Goal: Task Accomplishment & Management: Manage account settings

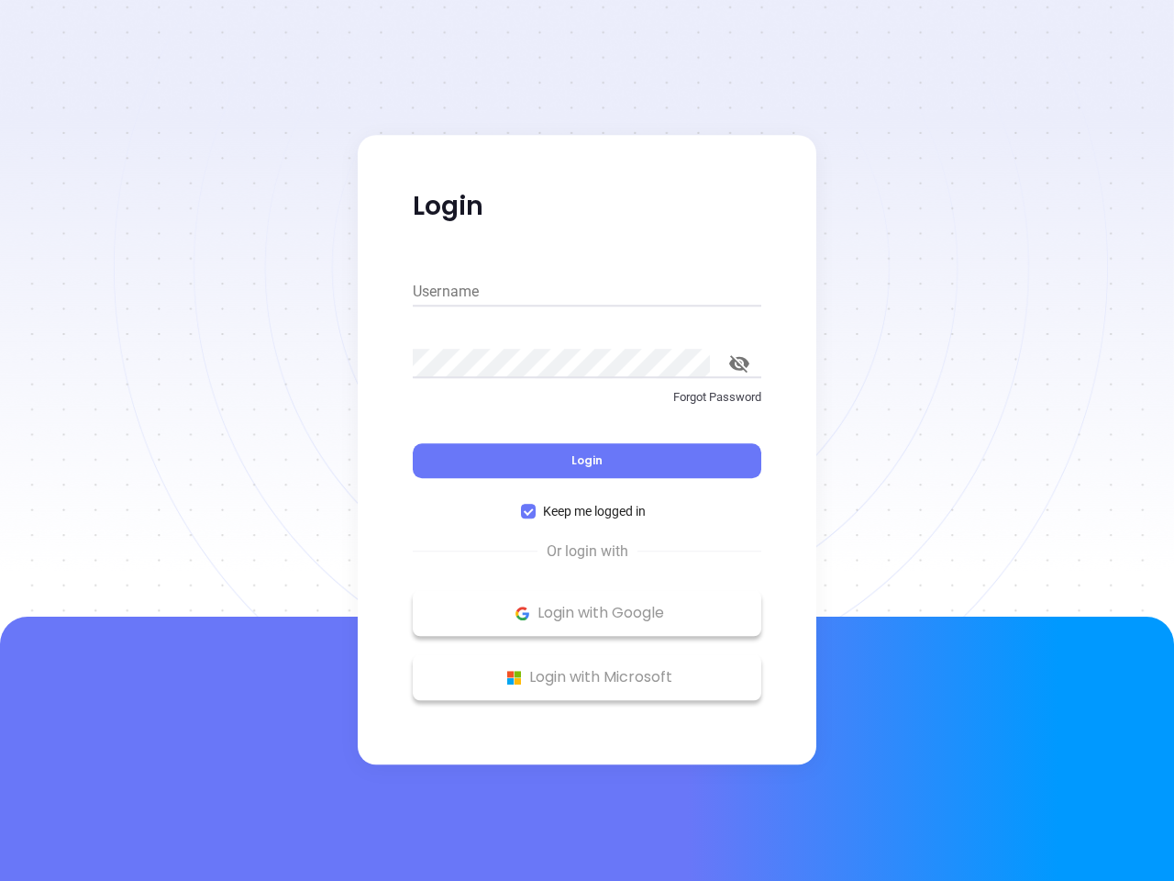
click at [587, 440] on div "Login" at bounding box center [587, 449] width 349 height 57
click at [587, 292] on input "Username" at bounding box center [587, 291] width 349 height 29
click at [739, 363] on icon "toggle password visibility" at bounding box center [739, 363] width 20 height 17
click at [587, 460] on span "Login" at bounding box center [586, 460] width 31 height 16
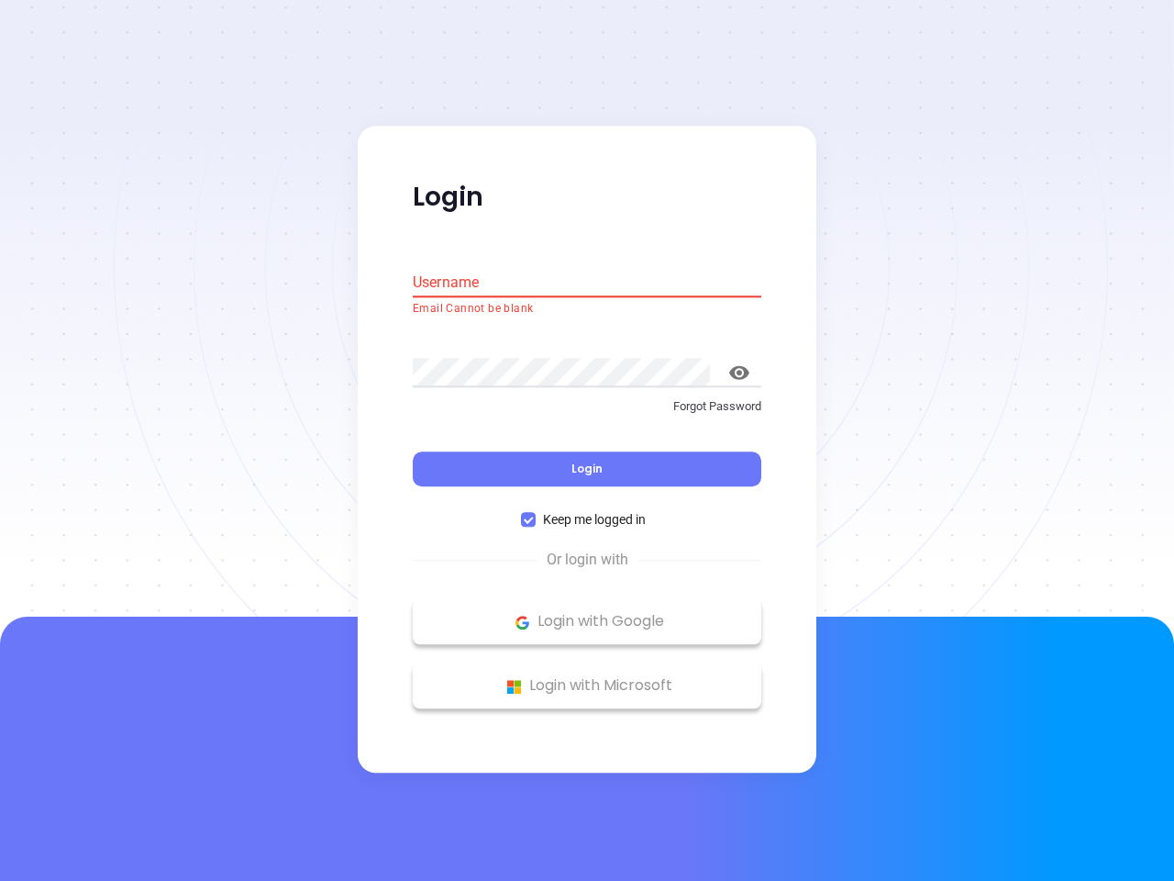
click at [587, 511] on span "Keep me logged in" at bounding box center [594, 520] width 117 height 20
click at [536, 513] on input "Keep me logged in" at bounding box center [528, 520] width 15 height 15
checkbox input "false"
click at [587, 613] on p "Login with Google" at bounding box center [587, 622] width 330 height 28
click at [587, 677] on p "Login with Microsoft" at bounding box center [587, 686] width 330 height 28
